Goal: Information Seeking & Learning: Find specific fact

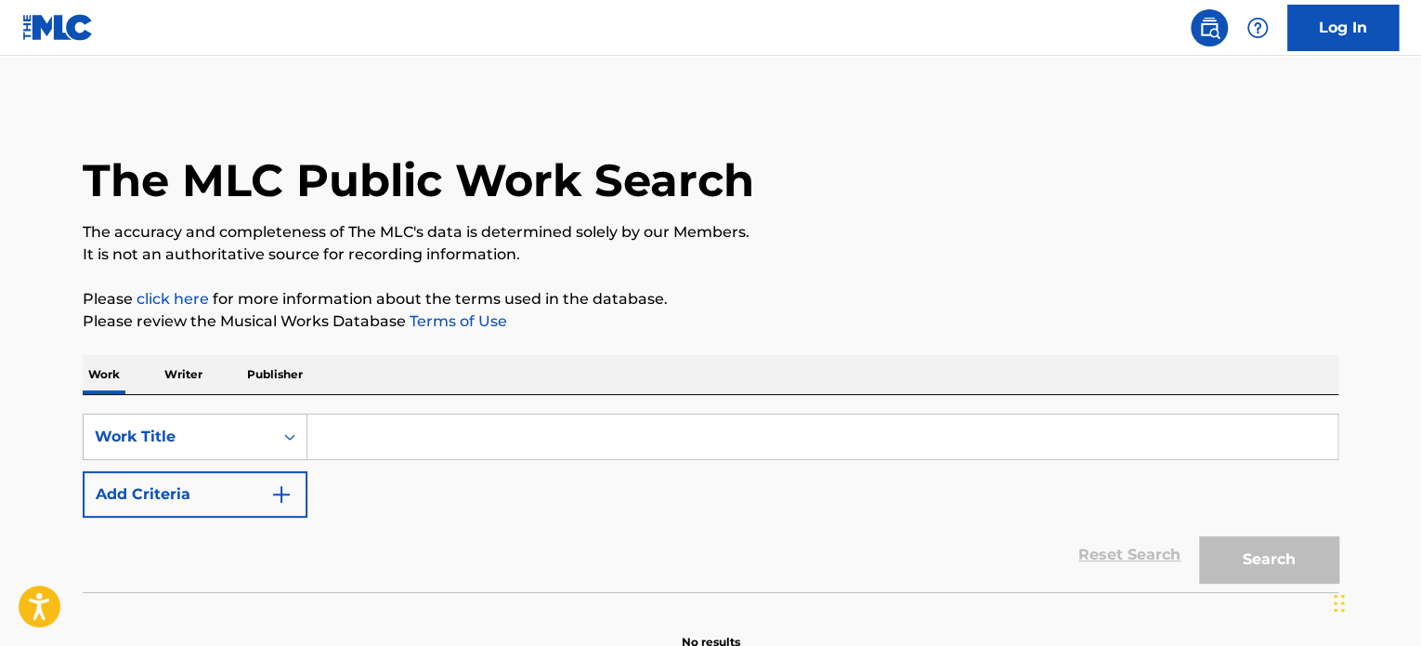
click at [249, 197] on h1 "The MLC Public Work Search" at bounding box center [419, 180] width 672 height 56
click at [747, 448] on input "Search Form" at bounding box center [822, 436] width 1030 height 45
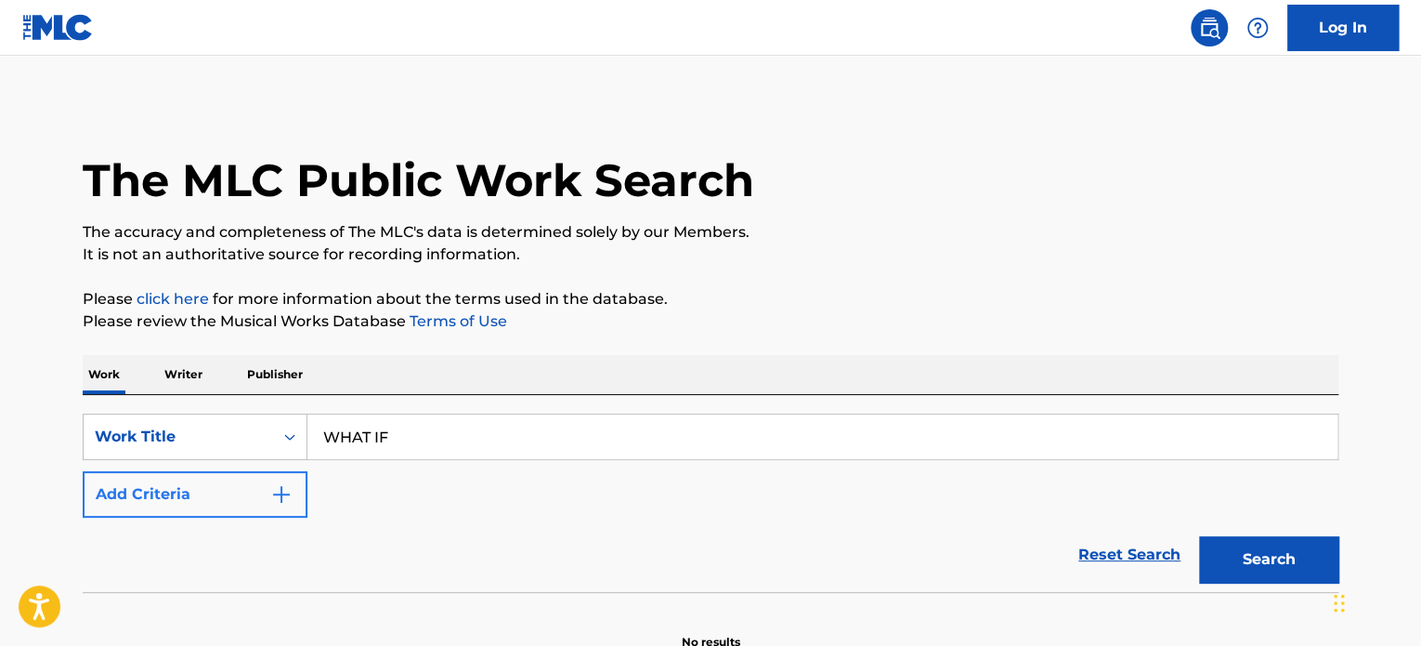
type input "WHAT IF"
click at [203, 489] on button "Add Criteria" at bounding box center [195, 494] width 225 height 46
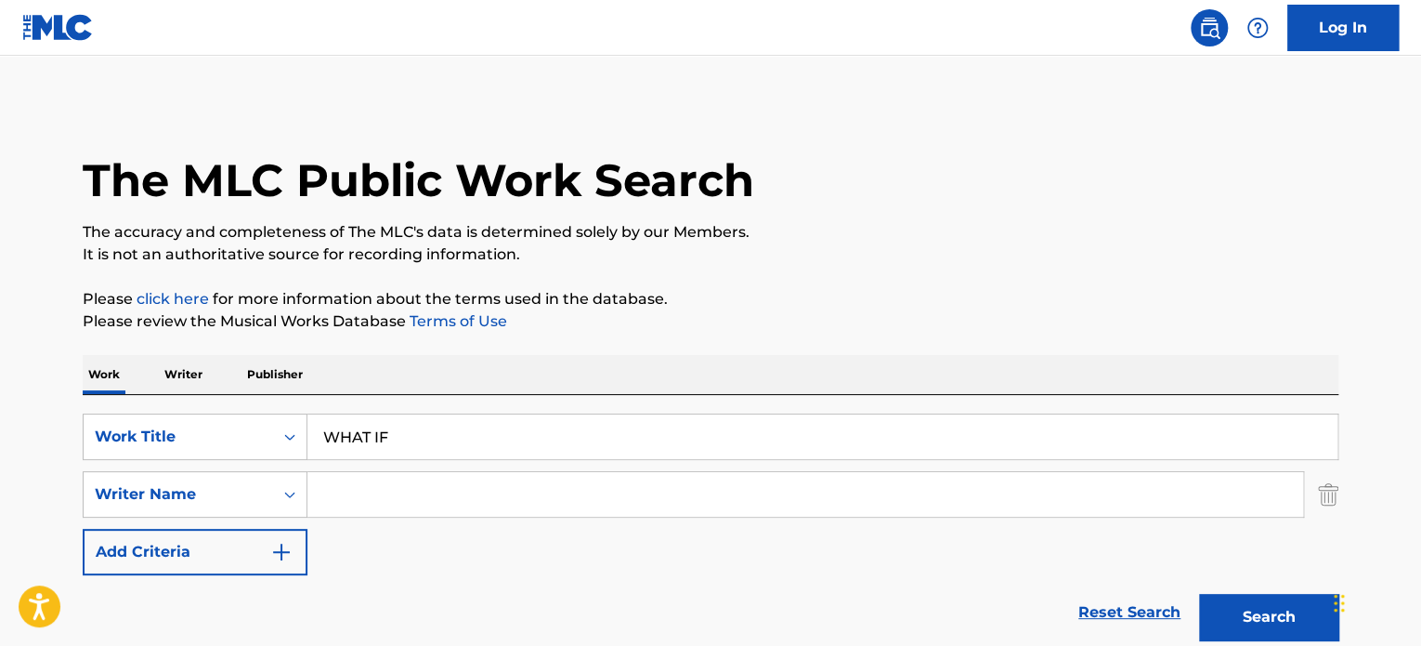
click at [443, 499] on input "Search Form" at bounding box center [805, 494] width 996 height 45
type input "[PERSON_NAME]"
click at [1199, 594] on button "Search" at bounding box center [1268, 617] width 139 height 46
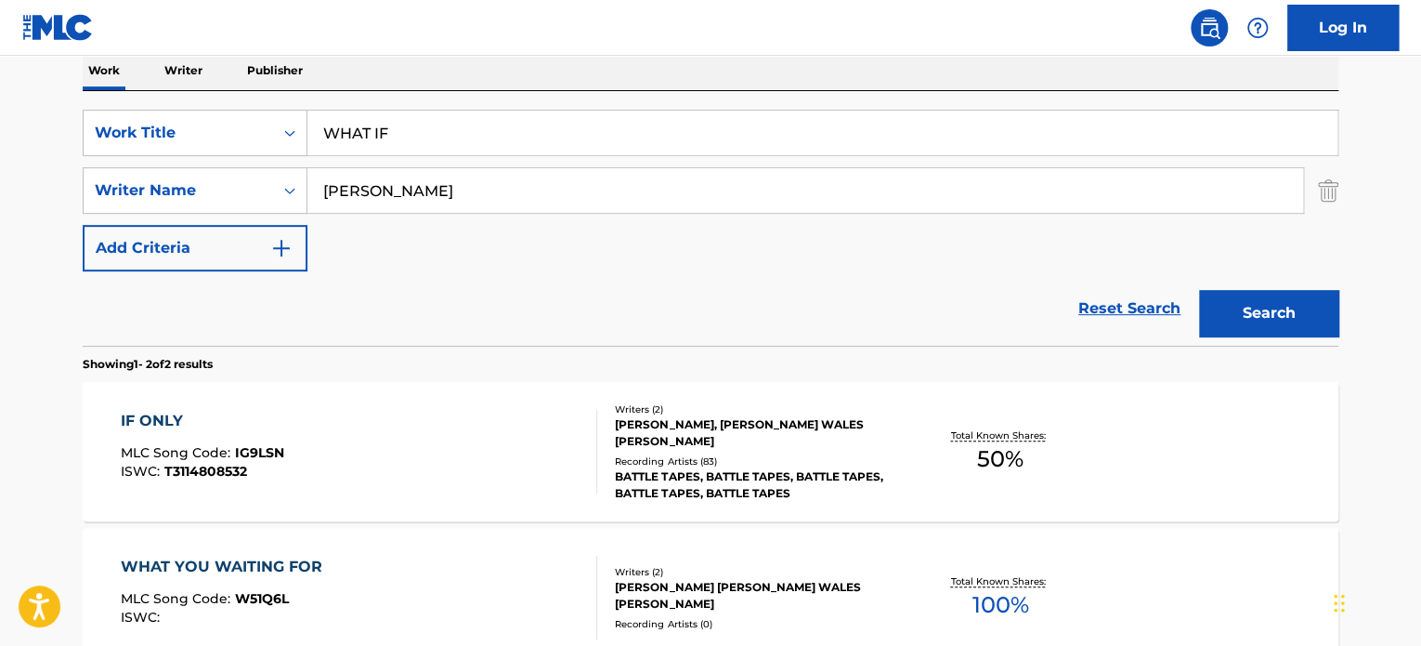
scroll to position [305, 0]
click at [480, 459] on div "IF ONLY MLC Song Code : IG9LSN ISWC : T3114808532" at bounding box center [359, 451] width 477 height 84
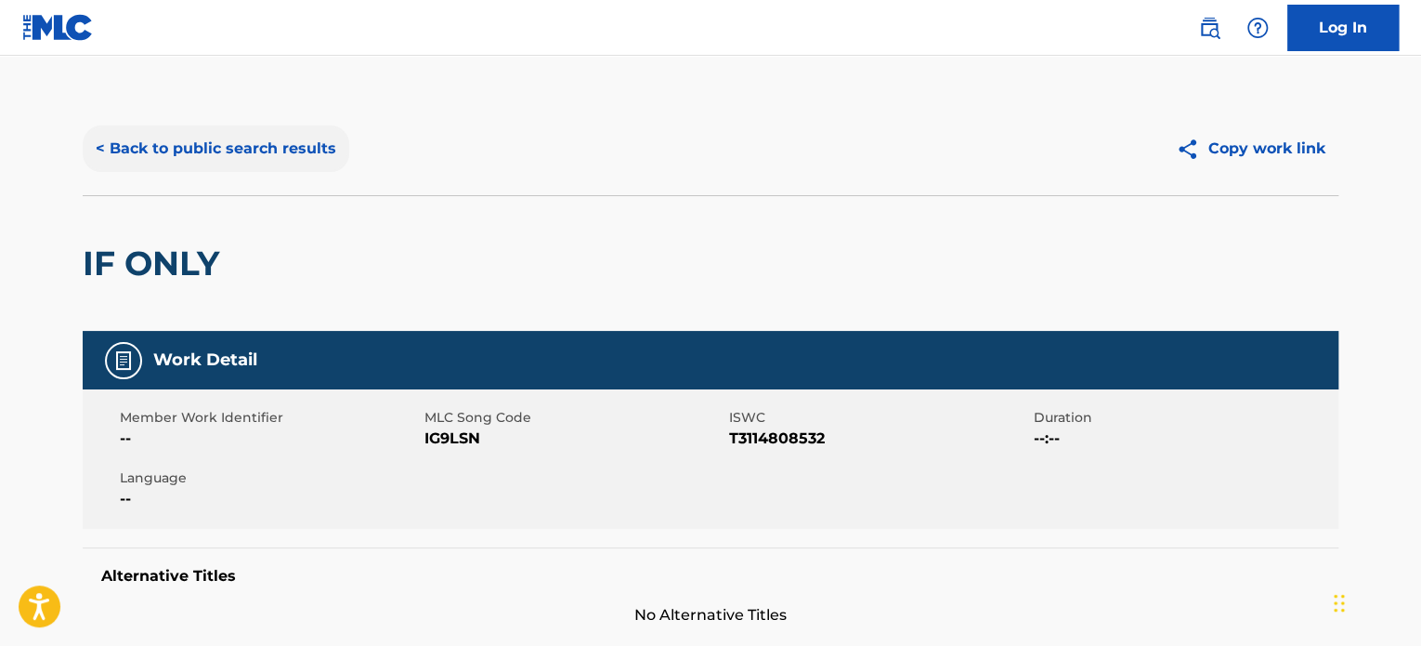
drag, startPoint x: 189, startPoint y: 163, endPoint x: 134, endPoint y: 162, distance: 54.8
click at [134, 162] on button "< Back to public search results" at bounding box center [216, 148] width 267 height 46
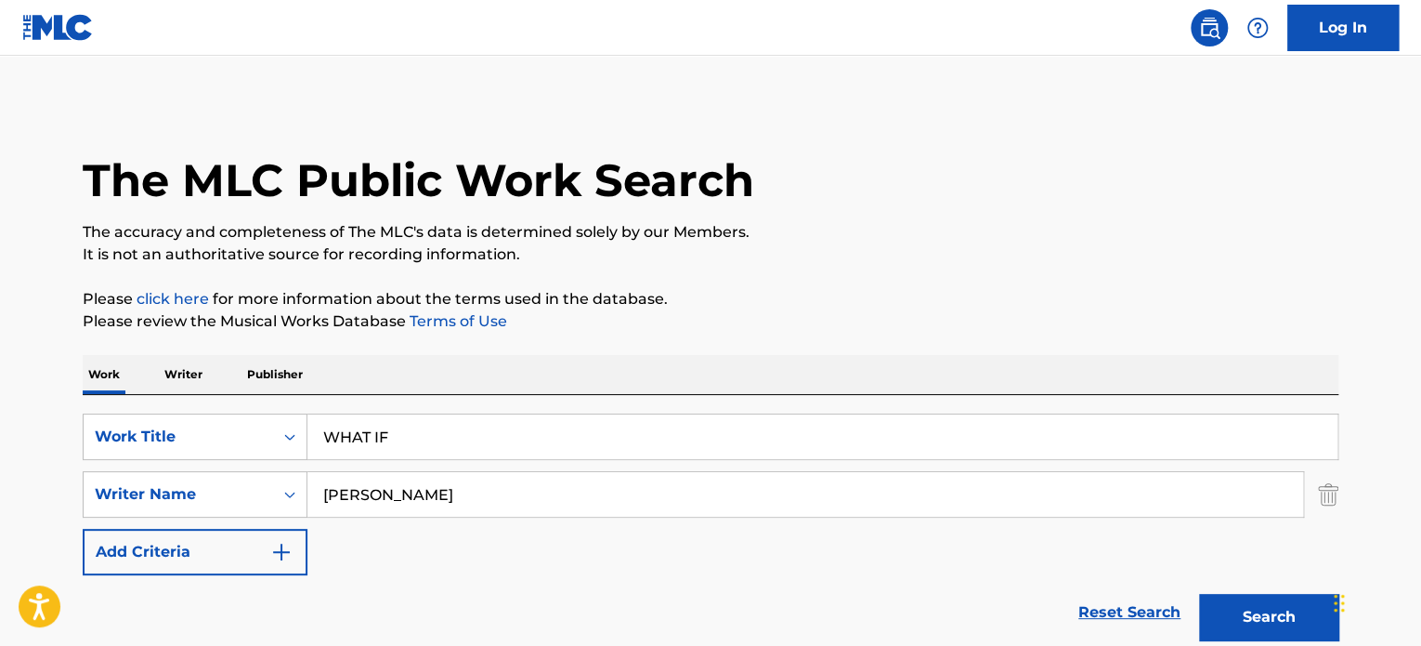
scroll to position [305, 0]
